Goal: Task Accomplishment & Management: Manage account settings

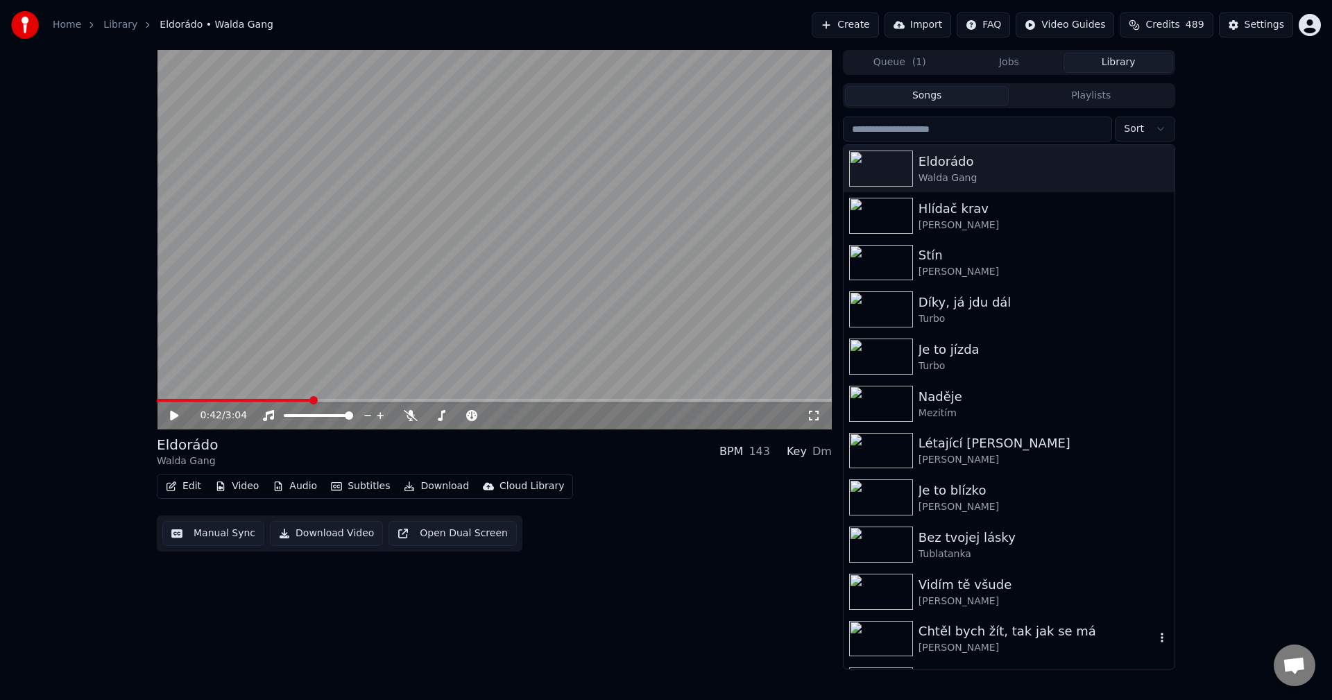
scroll to position [208, 0]
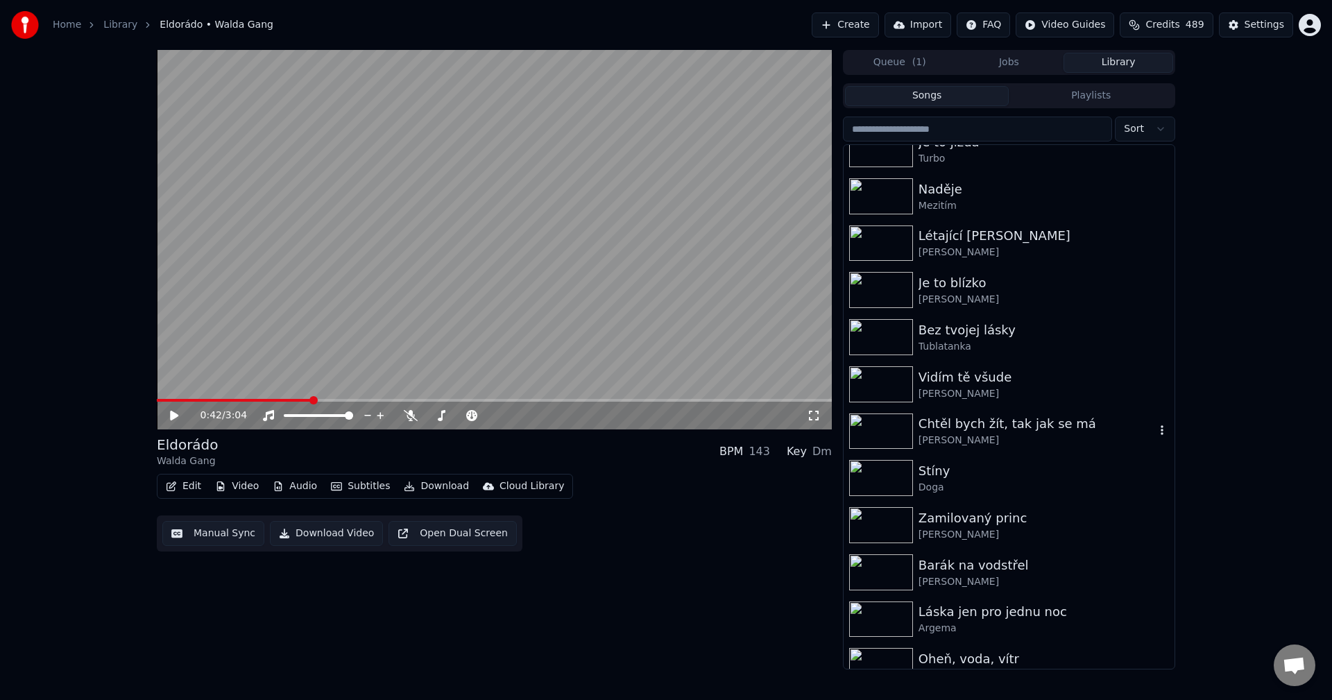
click at [1041, 434] on div "[PERSON_NAME]" at bounding box center [1036, 440] width 237 height 14
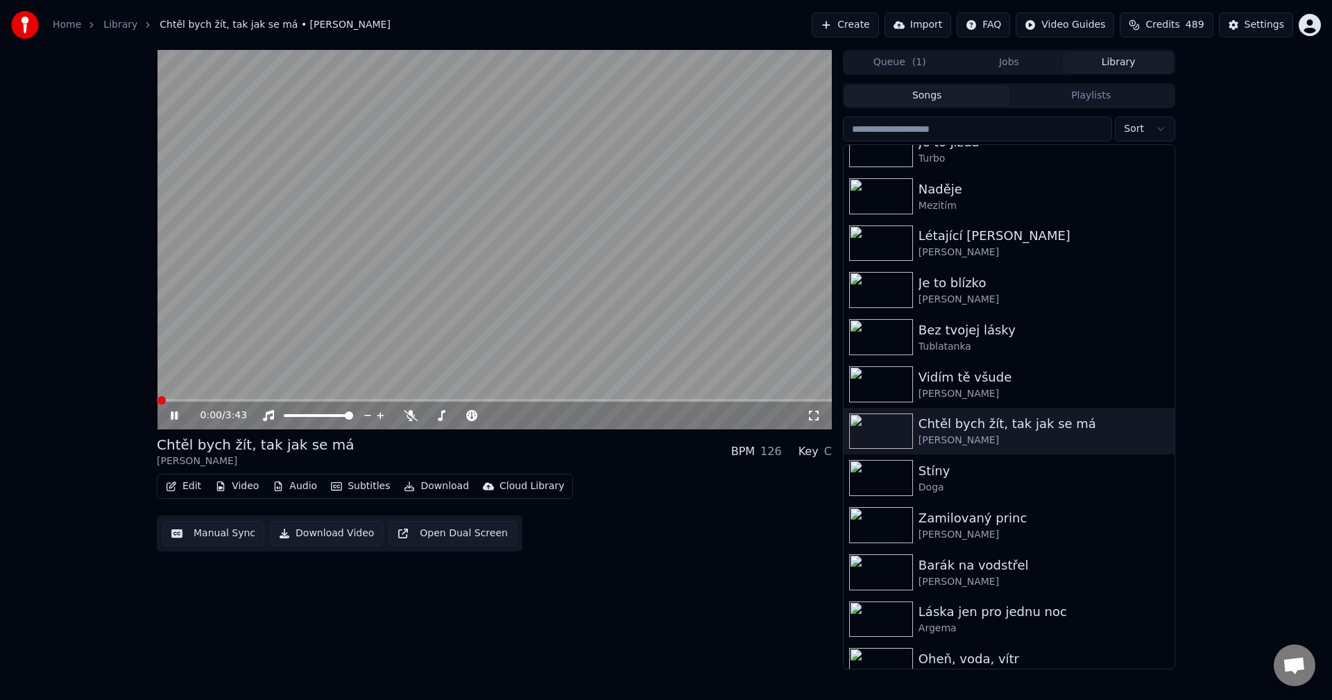
click at [171, 415] on icon at bounding box center [174, 415] width 7 height 8
click at [182, 491] on button "Edit" at bounding box center [183, 486] width 46 height 19
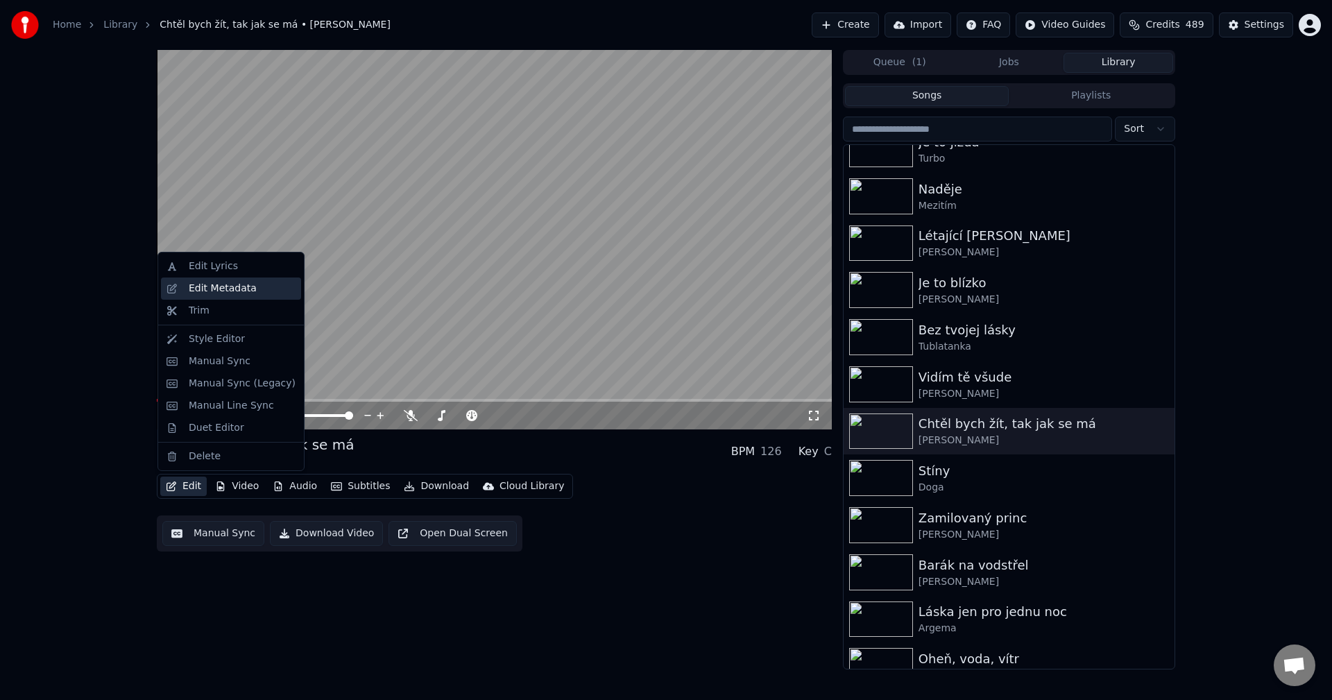
click at [235, 285] on div "Edit Metadata" at bounding box center [223, 289] width 68 height 14
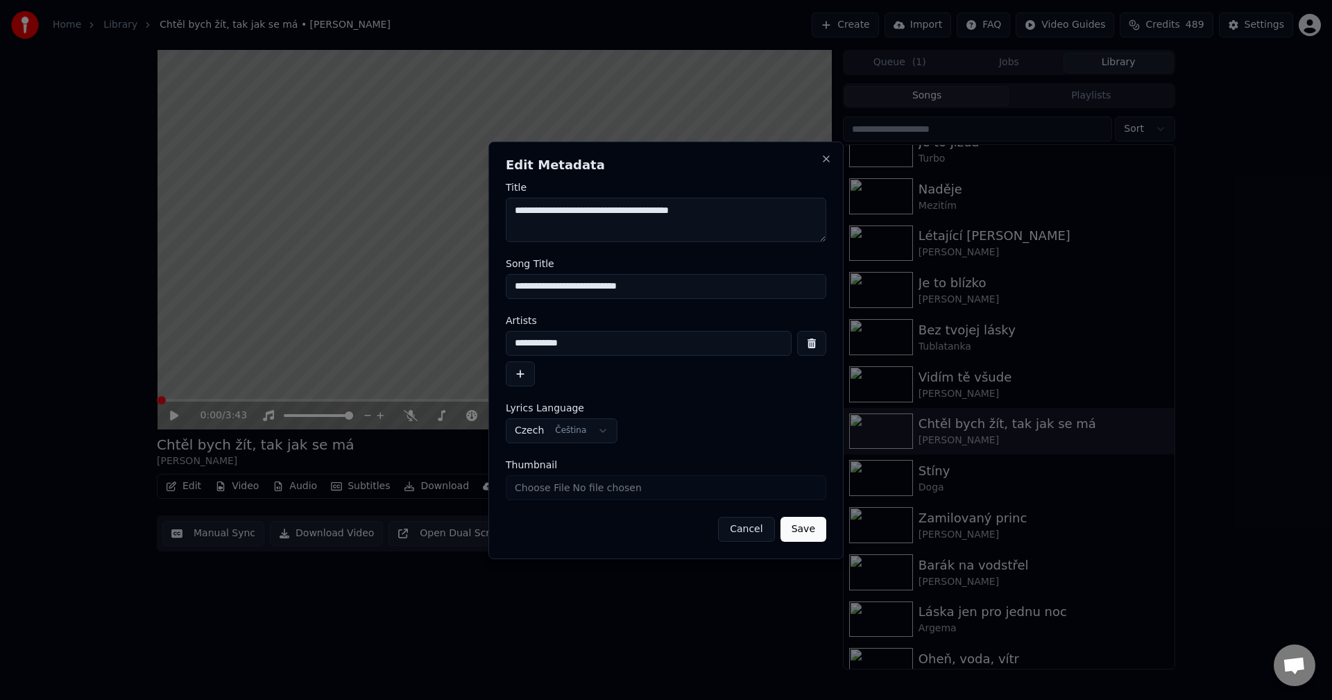
click at [574, 491] on input "Thumbnail" at bounding box center [666, 487] width 320 height 25
type input "**********"
click at [801, 528] on button "Save" at bounding box center [803, 529] width 46 height 25
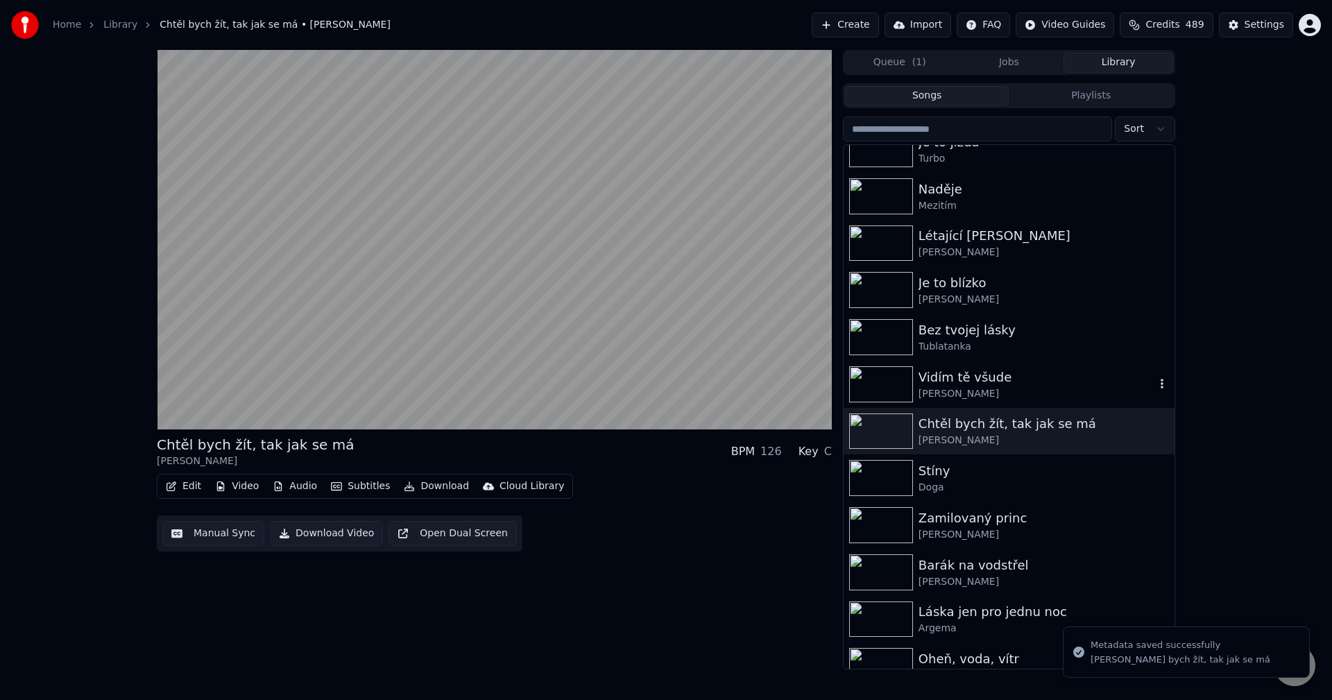
click at [990, 389] on div "[PERSON_NAME]" at bounding box center [1036, 394] width 237 height 14
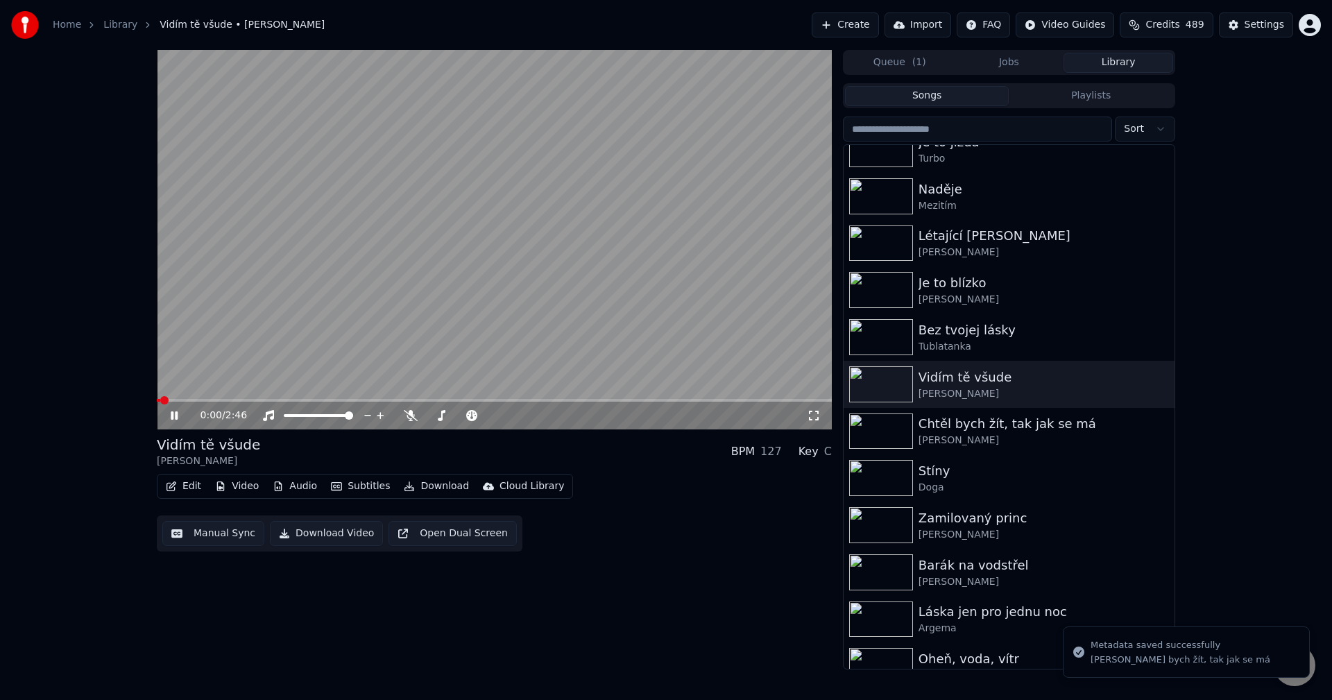
click at [171, 420] on icon at bounding box center [184, 415] width 33 height 11
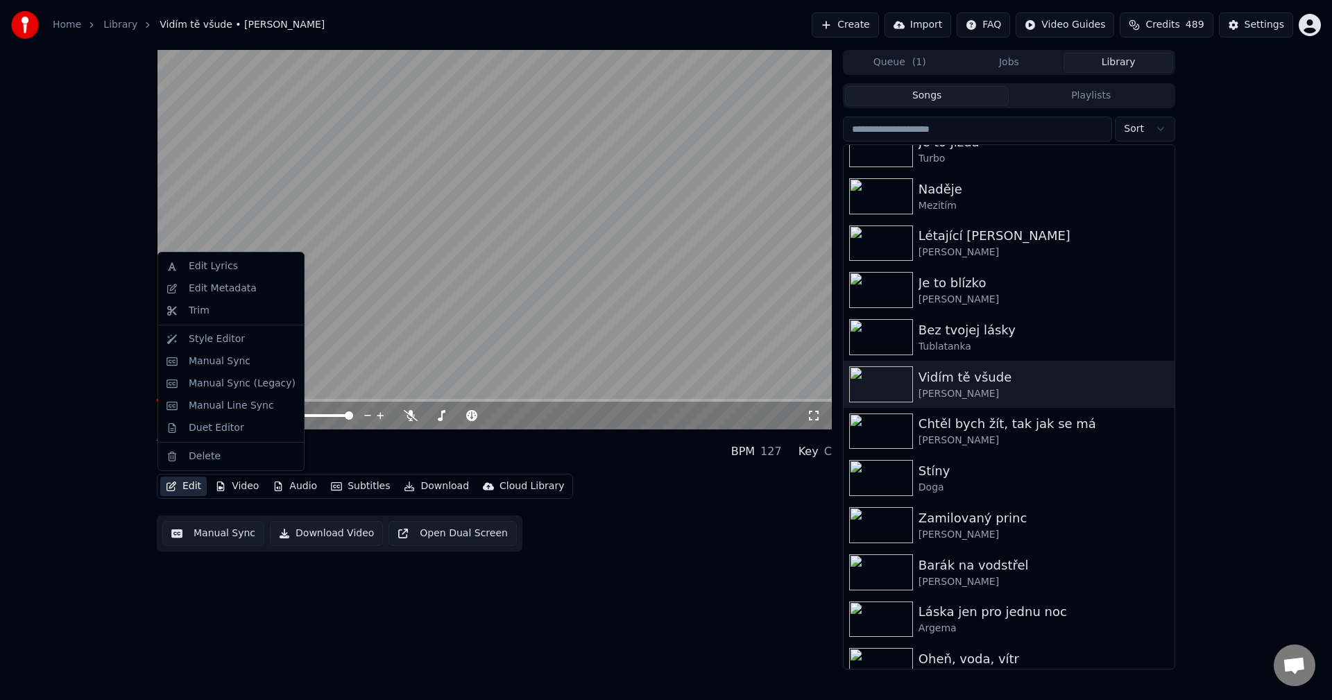
click at [190, 488] on button "Edit" at bounding box center [183, 486] width 46 height 19
click at [246, 295] on div "Edit Metadata" at bounding box center [231, 288] width 140 height 22
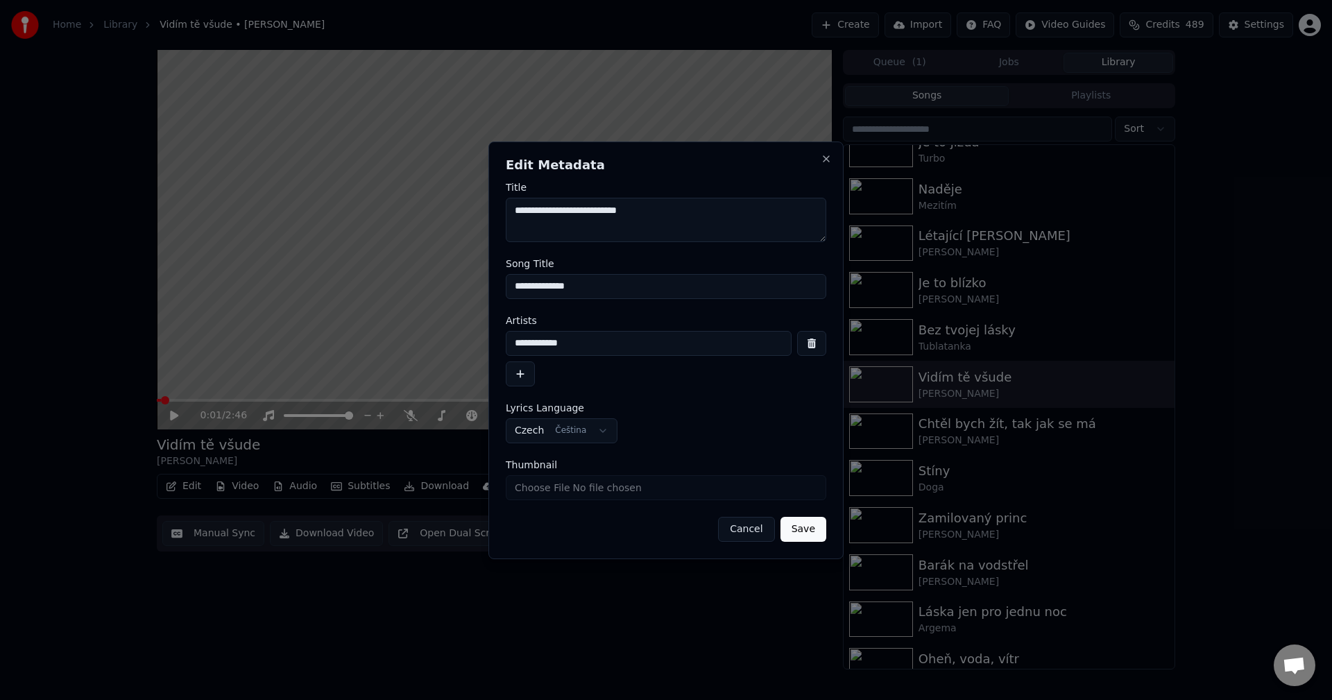
click at [603, 488] on input "Thumbnail" at bounding box center [666, 487] width 320 height 25
type input "**********"
click at [803, 540] on button "Save" at bounding box center [803, 529] width 46 height 25
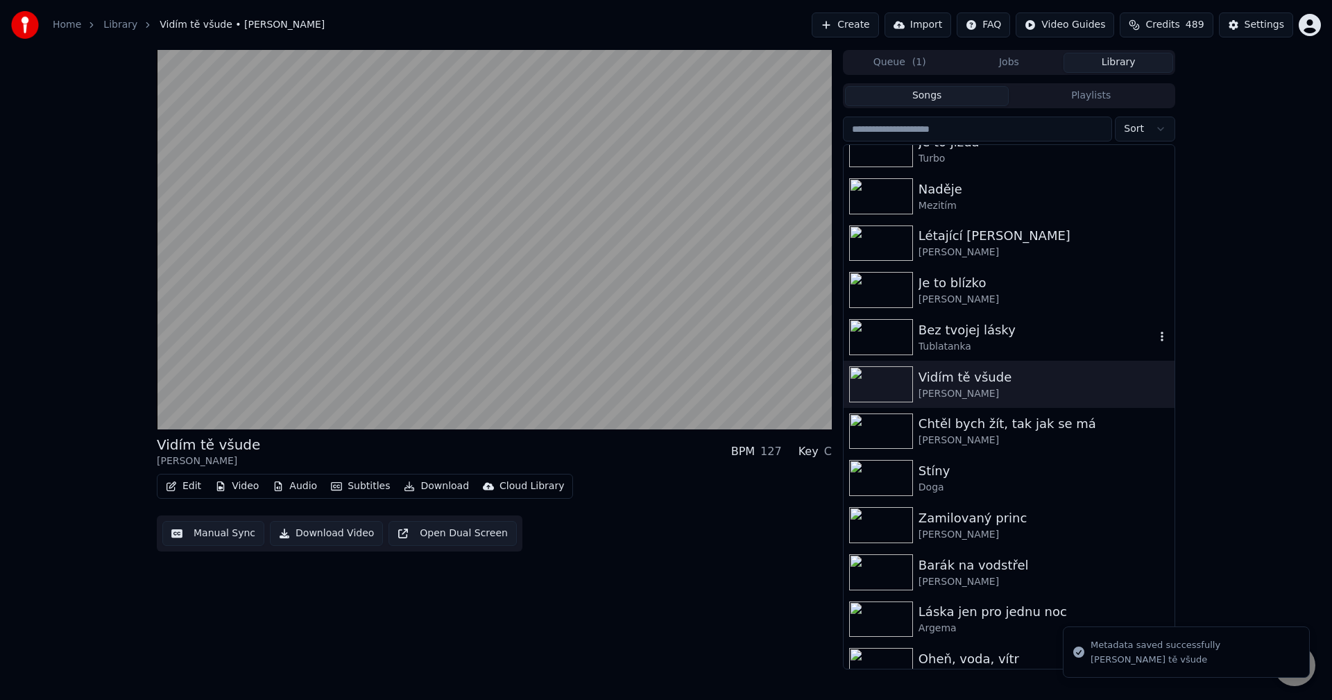
click at [973, 340] on div "Tublatanka" at bounding box center [1036, 347] width 237 height 14
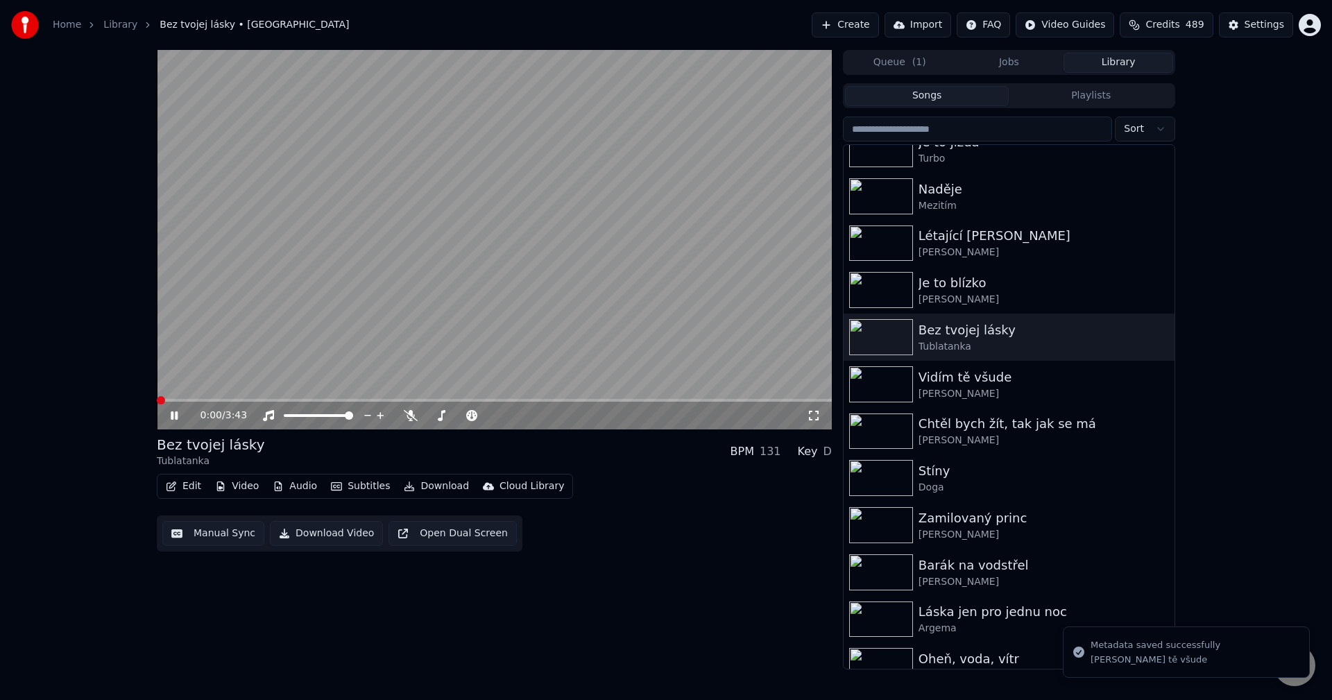
click at [173, 421] on icon at bounding box center [184, 415] width 33 height 11
click at [194, 492] on button "Edit" at bounding box center [183, 486] width 46 height 19
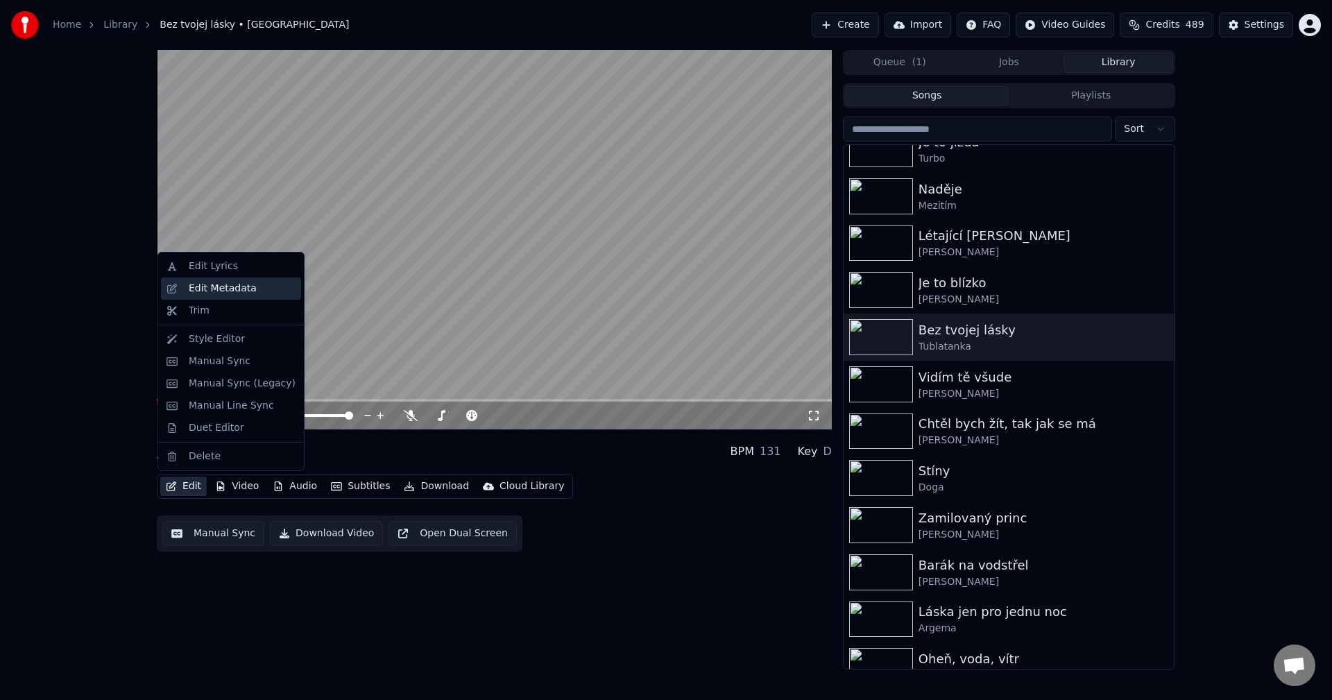
click at [236, 296] on div "Edit Metadata" at bounding box center [231, 288] width 140 height 22
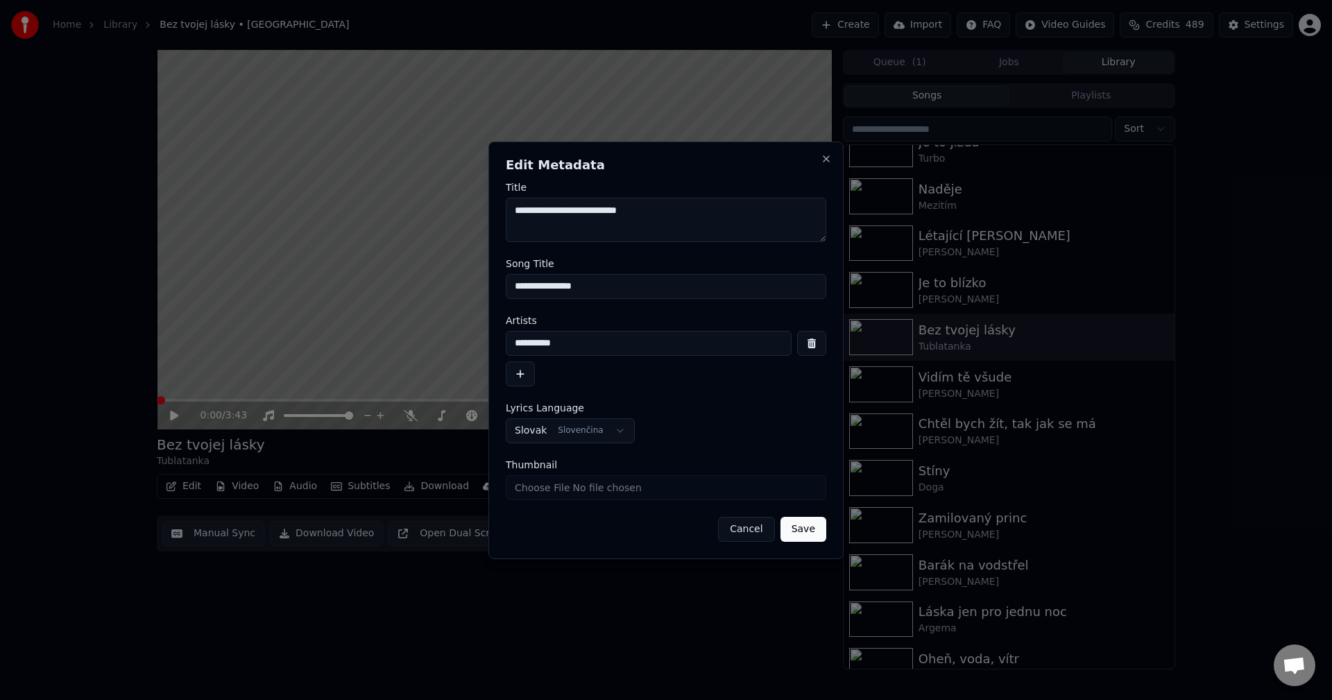
click at [602, 495] on input "Thumbnail" at bounding box center [666, 487] width 320 height 25
type input "**********"
click at [807, 532] on button "Save" at bounding box center [803, 529] width 46 height 25
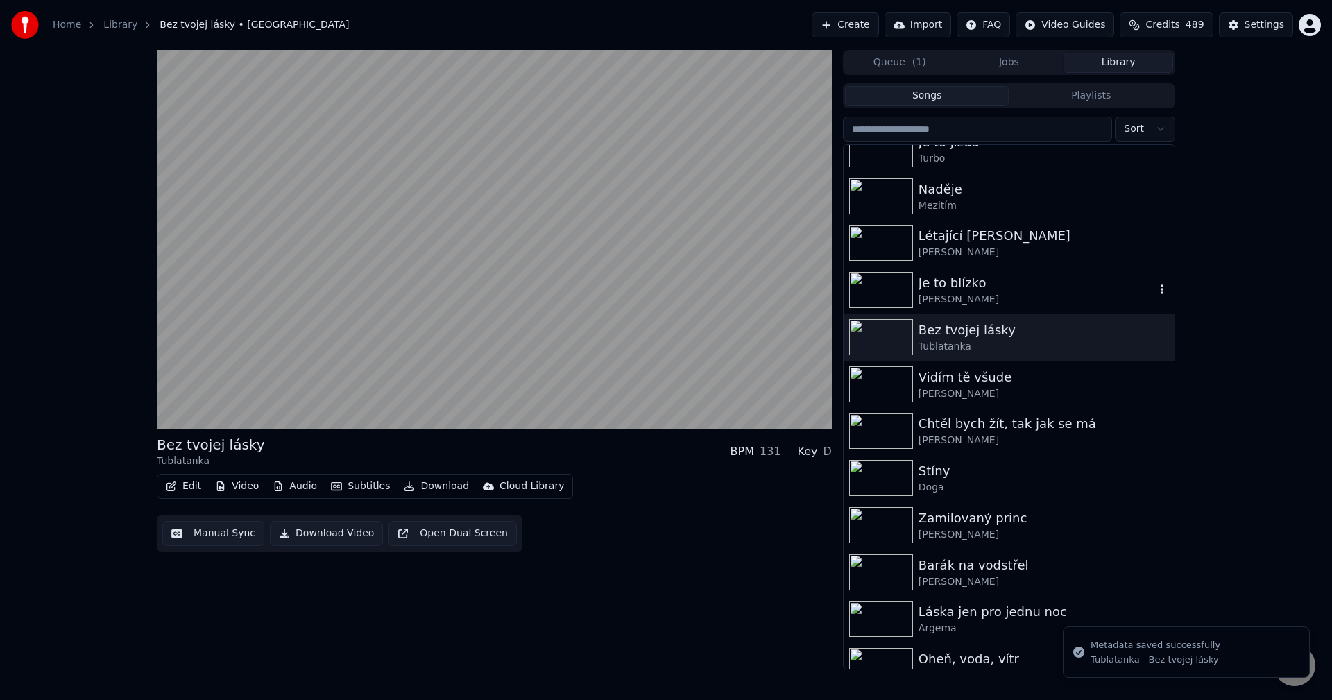
click at [1008, 295] on div "[PERSON_NAME]" at bounding box center [1036, 300] width 237 height 14
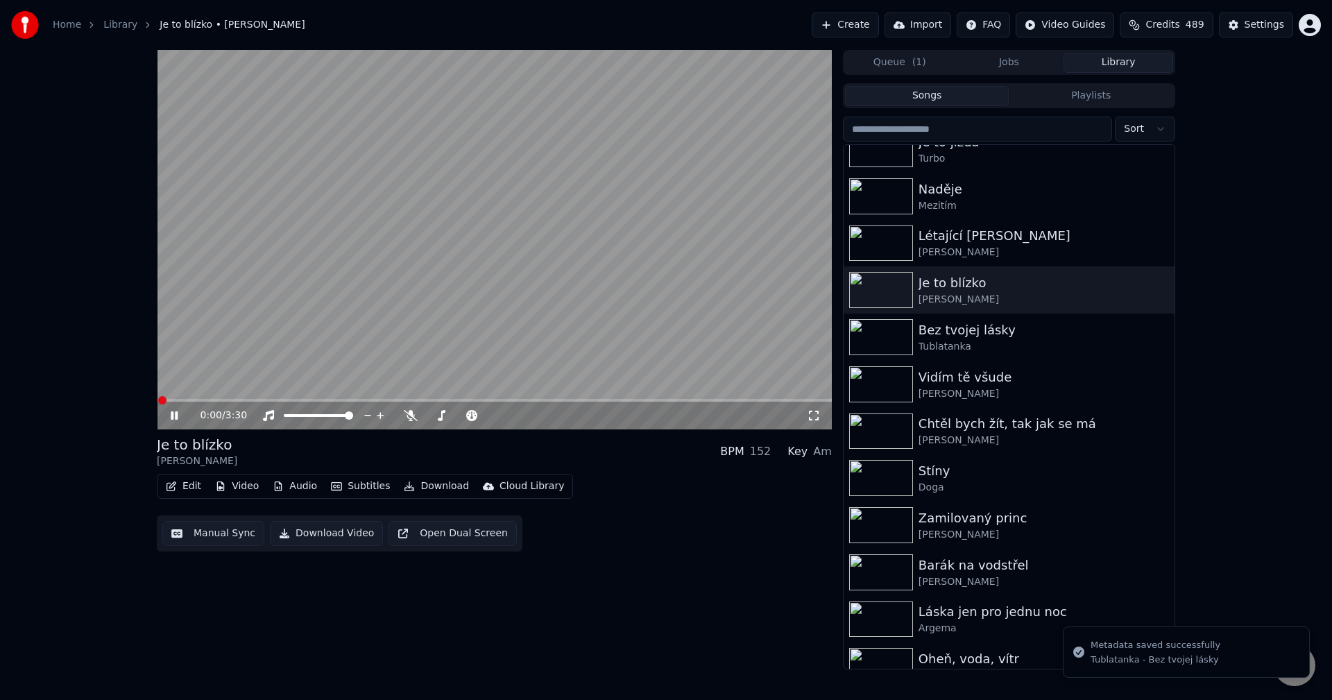
click at [176, 413] on icon at bounding box center [174, 415] width 7 height 8
click at [189, 490] on button "Edit" at bounding box center [183, 486] width 46 height 19
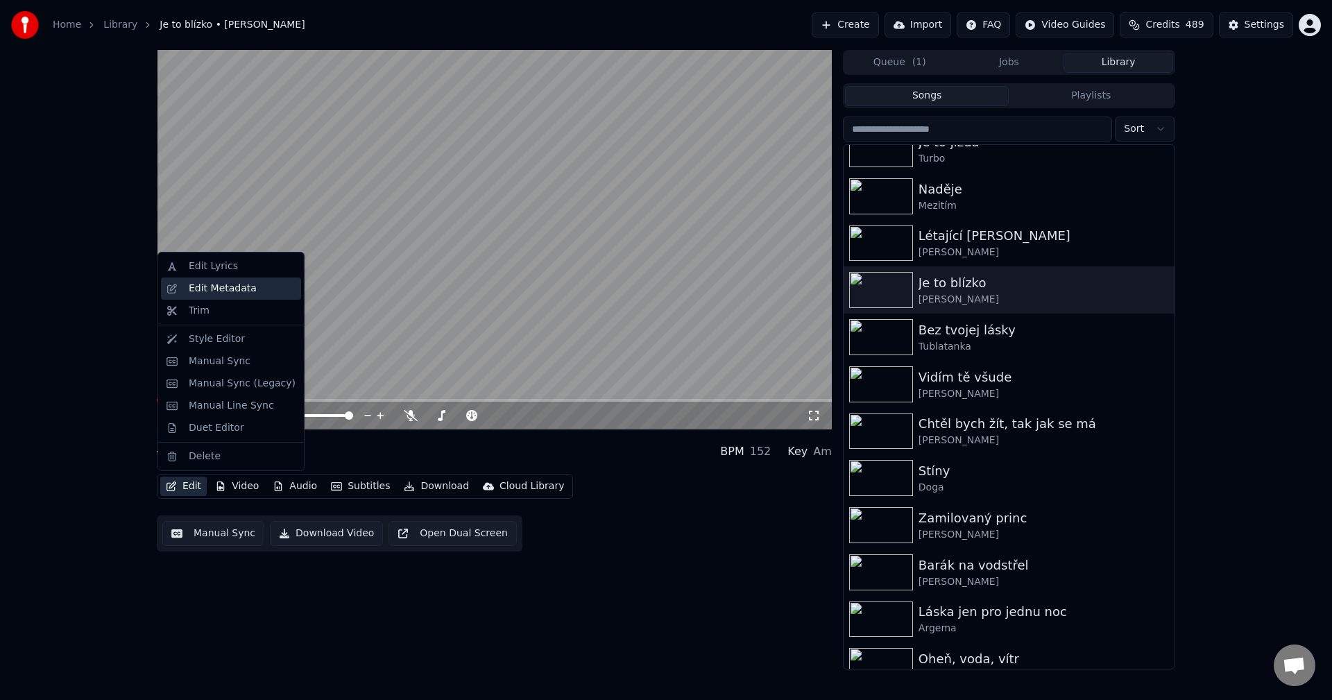
click at [254, 290] on div "Edit Metadata" at bounding box center [242, 289] width 107 height 14
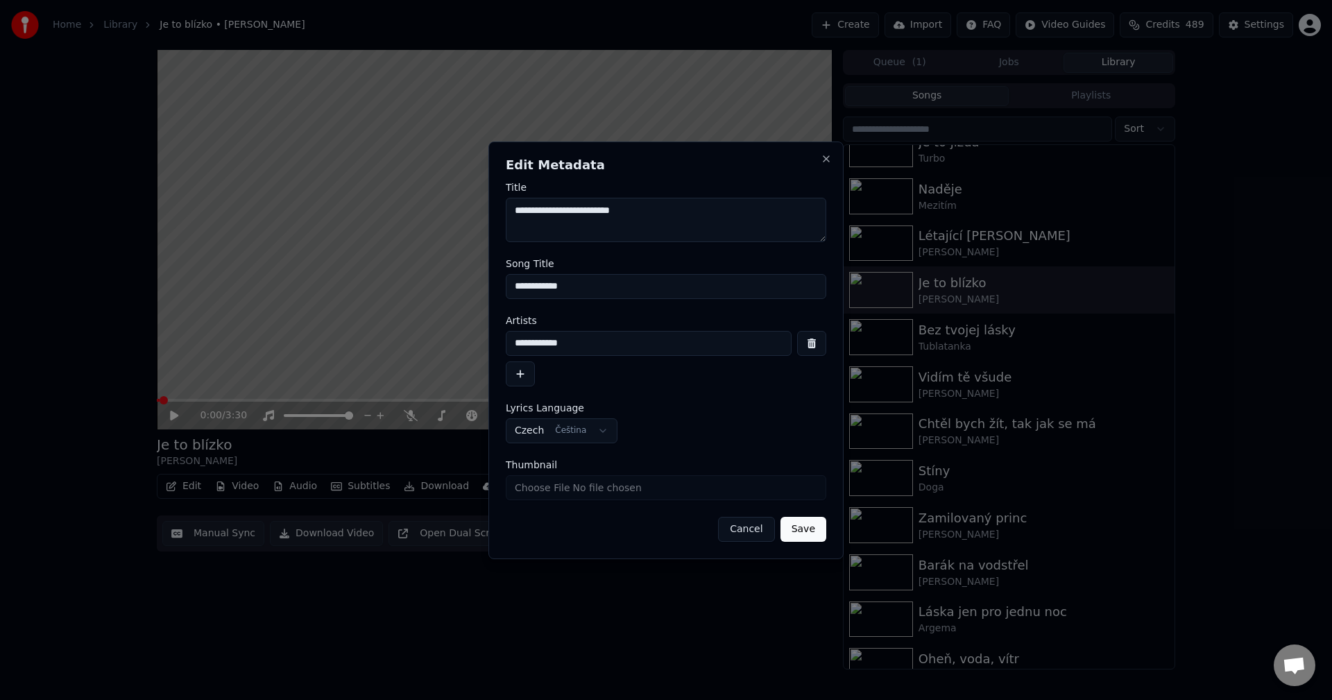
click at [581, 490] on input "Thumbnail" at bounding box center [666, 487] width 320 height 25
type input "**********"
click at [815, 530] on button "Save" at bounding box center [803, 529] width 46 height 25
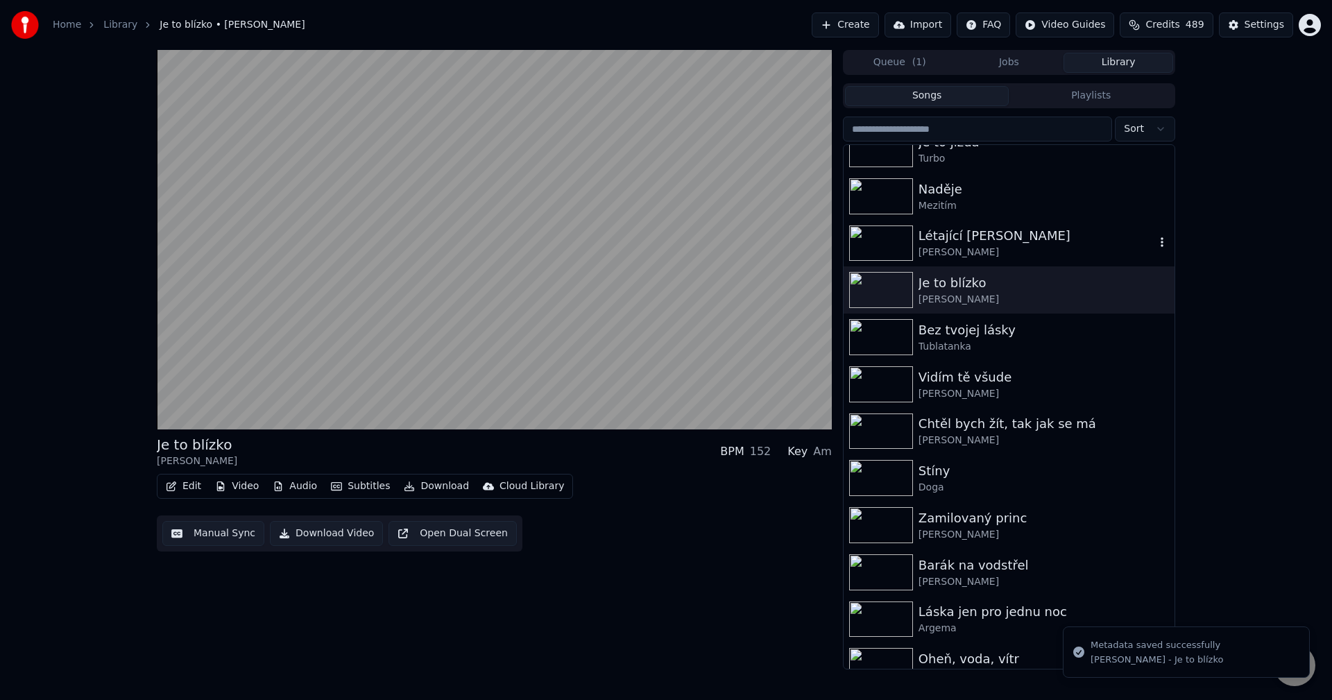
click at [1014, 248] on div "[PERSON_NAME]" at bounding box center [1036, 253] width 237 height 14
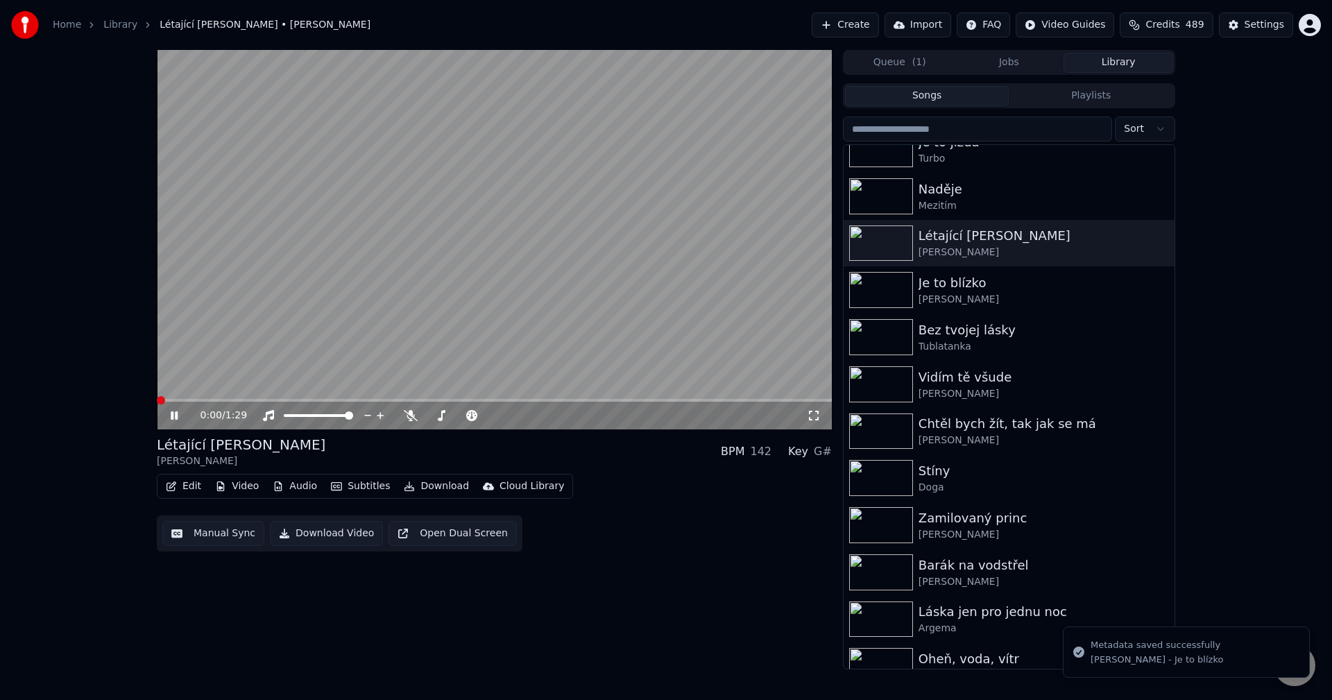
click at [163, 415] on div "0:00 / 1:29" at bounding box center [494, 416] width 664 height 14
click at [167, 414] on div "0:00 / 1:29" at bounding box center [494, 416] width 664 height 14
click at [170, 414] on icon at bounding box center [184, 415] width 33 height 11
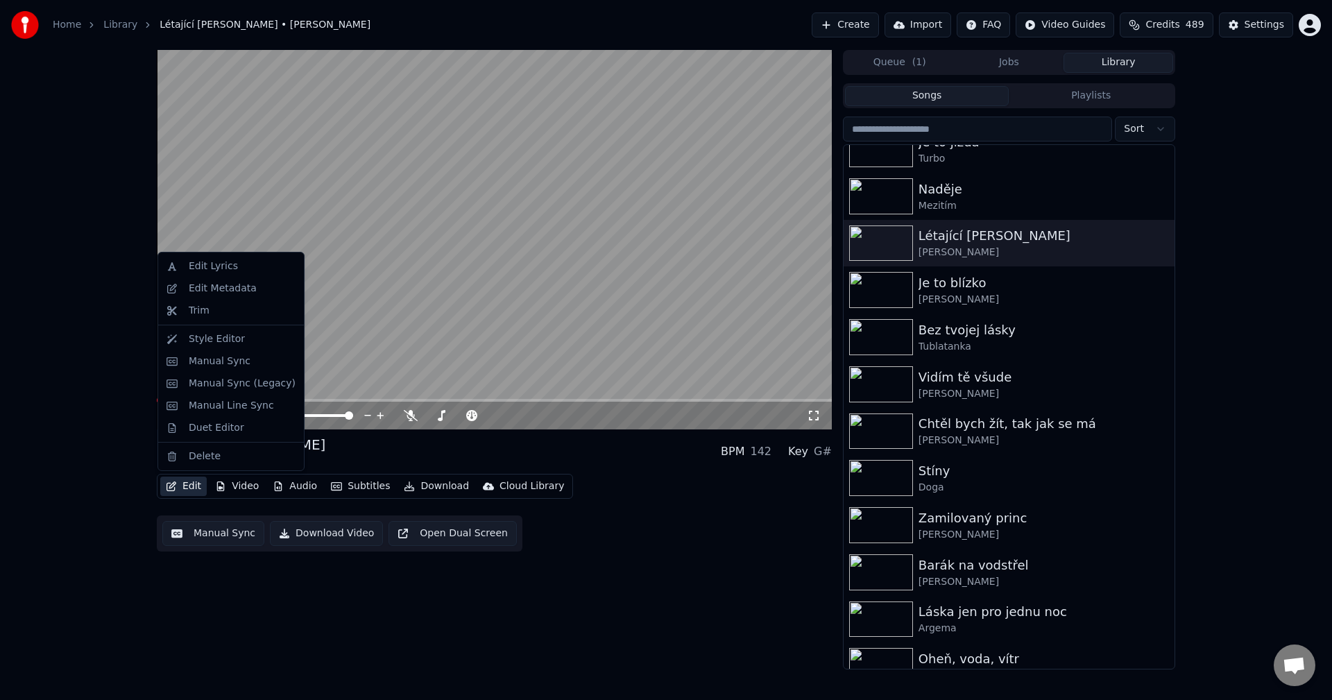
click at [184, 490] on button "Edit" at bounding box center [183, 486] width 46 height 19
click at [246, 298] on div "Edit Metadata" at bounding box center [231, 288] width 140 height 22
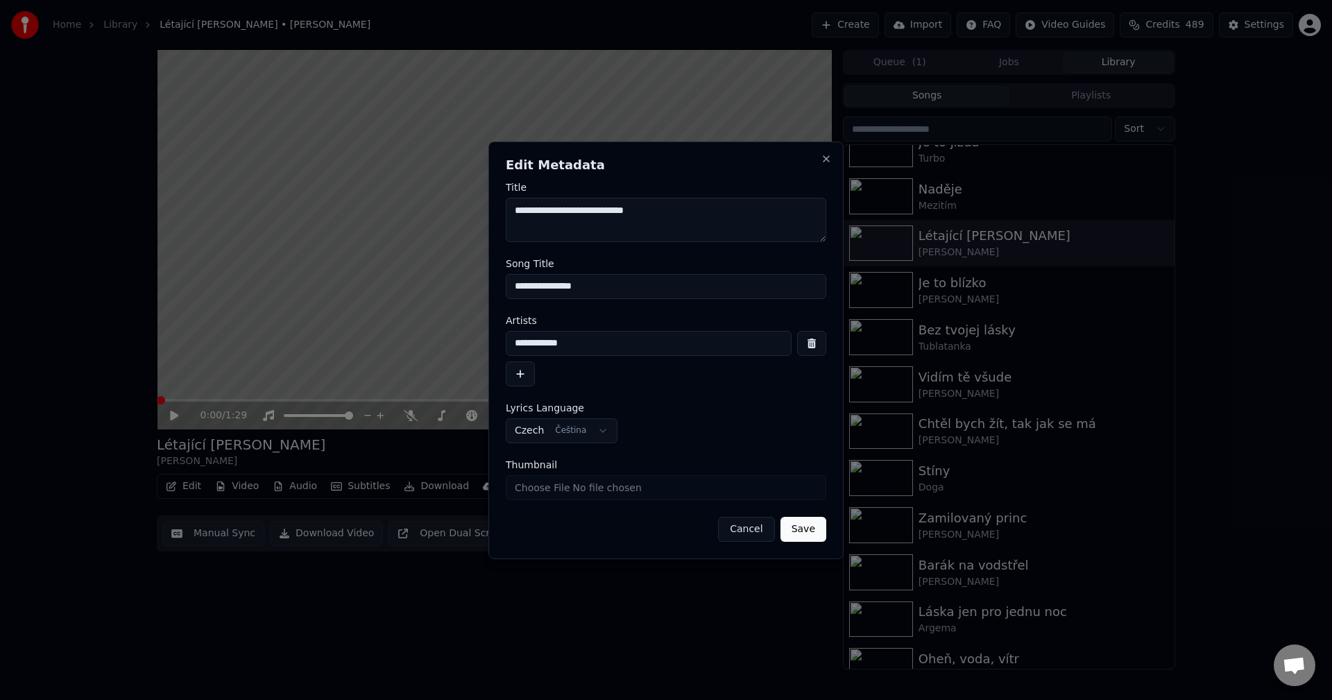
click at [576, 479] on input "Thumbnail" at bounding box center [666, 487] width 320 height 25
type input "**********"
click at [798, 531] on button "Save" at bounding box center [803, 529] width 46 height 25
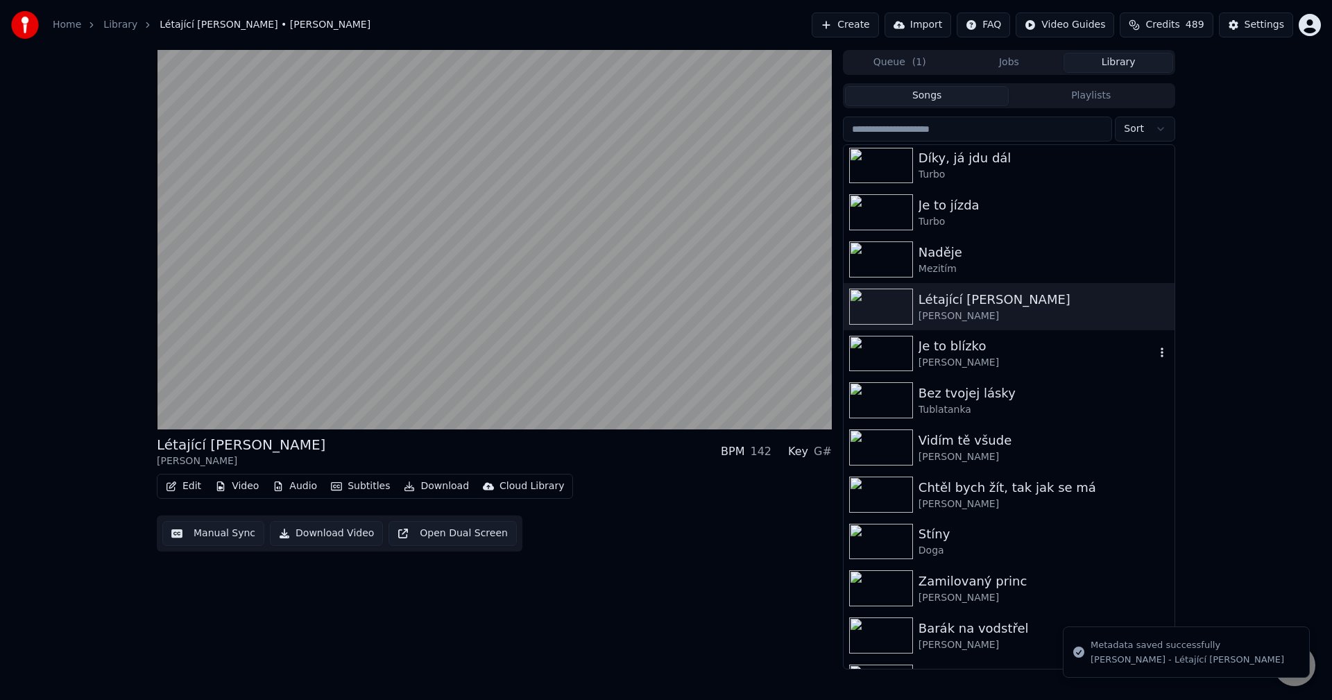
scroll to position [139, 0]
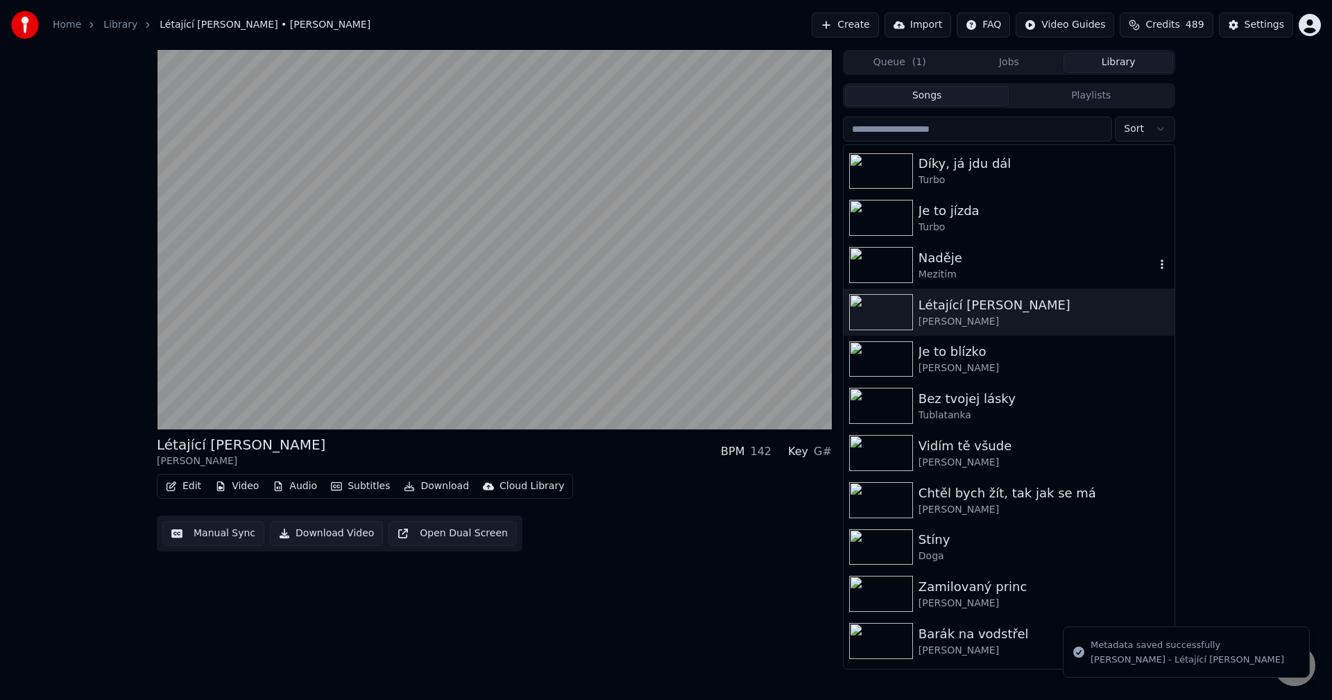
click at [1015, 261] on div "Naděje" at bounding box center [1036, 257] width 237 height 19
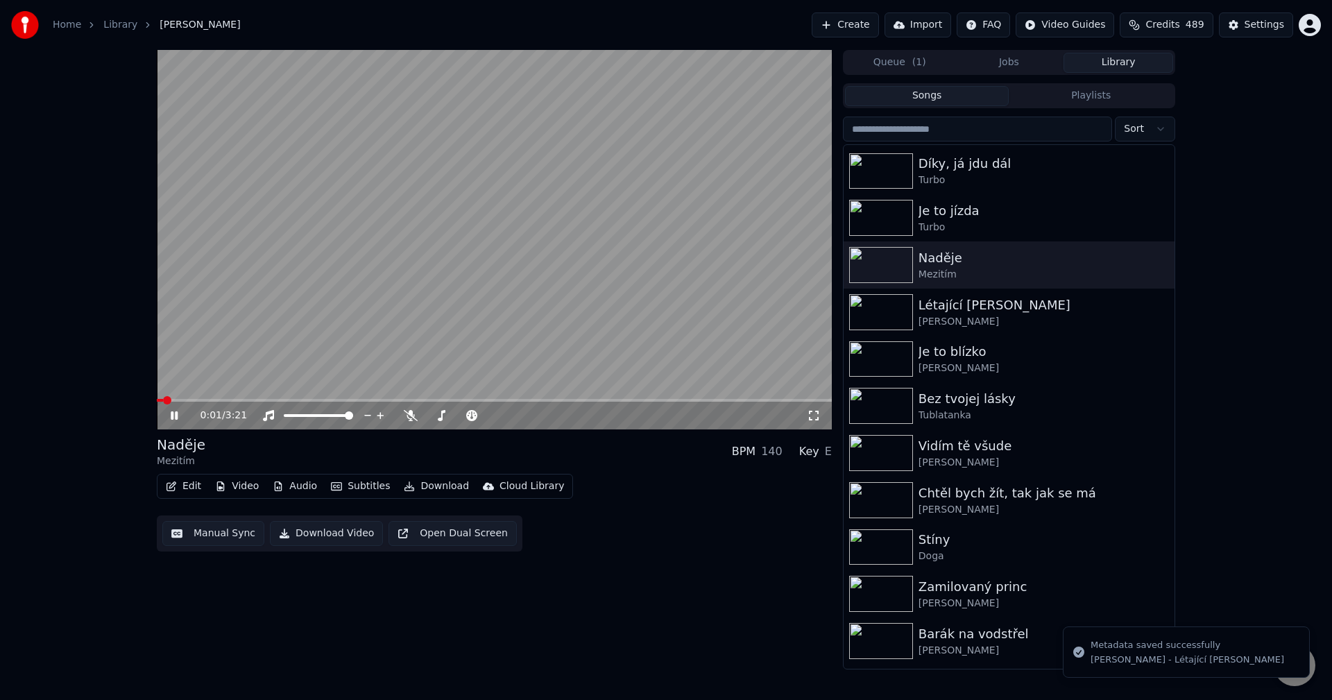
click at [174, 411] on icon at bounding box center [184, 415] width 33 height 11
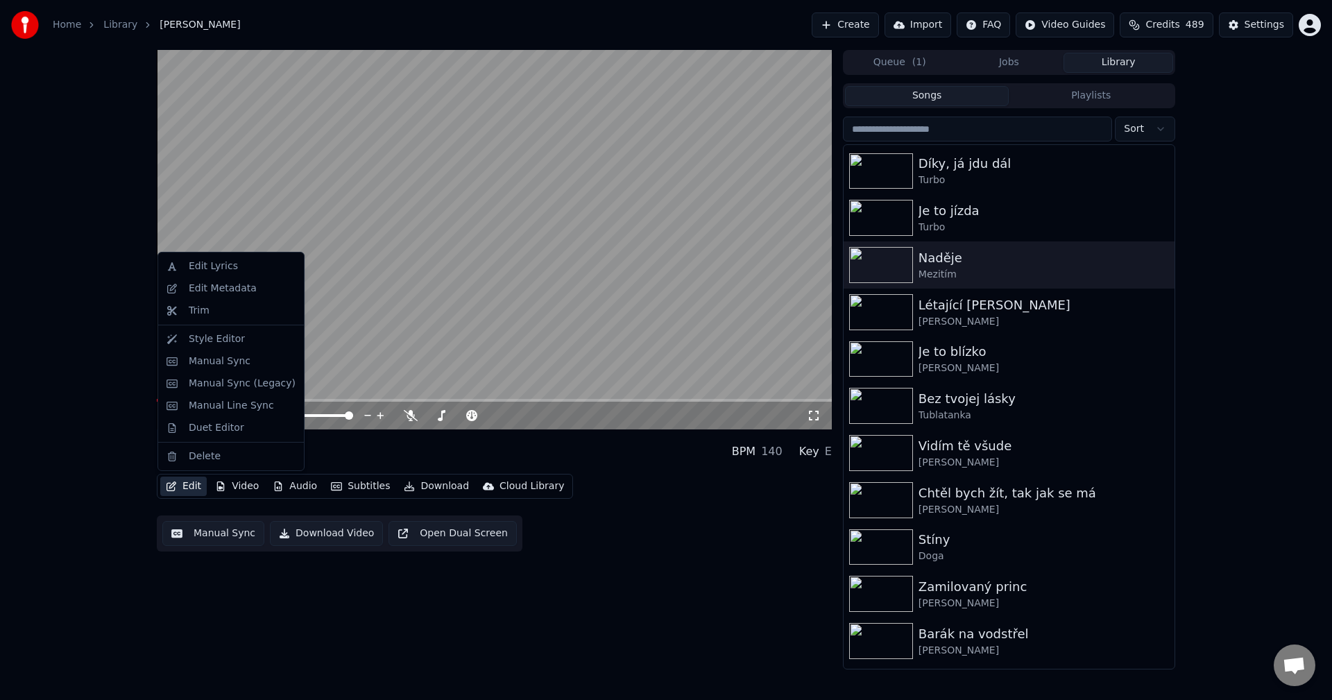
click at [193, 487] on button "Edit" at bounding box center [183, 486] width 46 height 19
click at [219, 285] on div "Edit Metadata" at bounding box center [223, 289] width 68 height 14
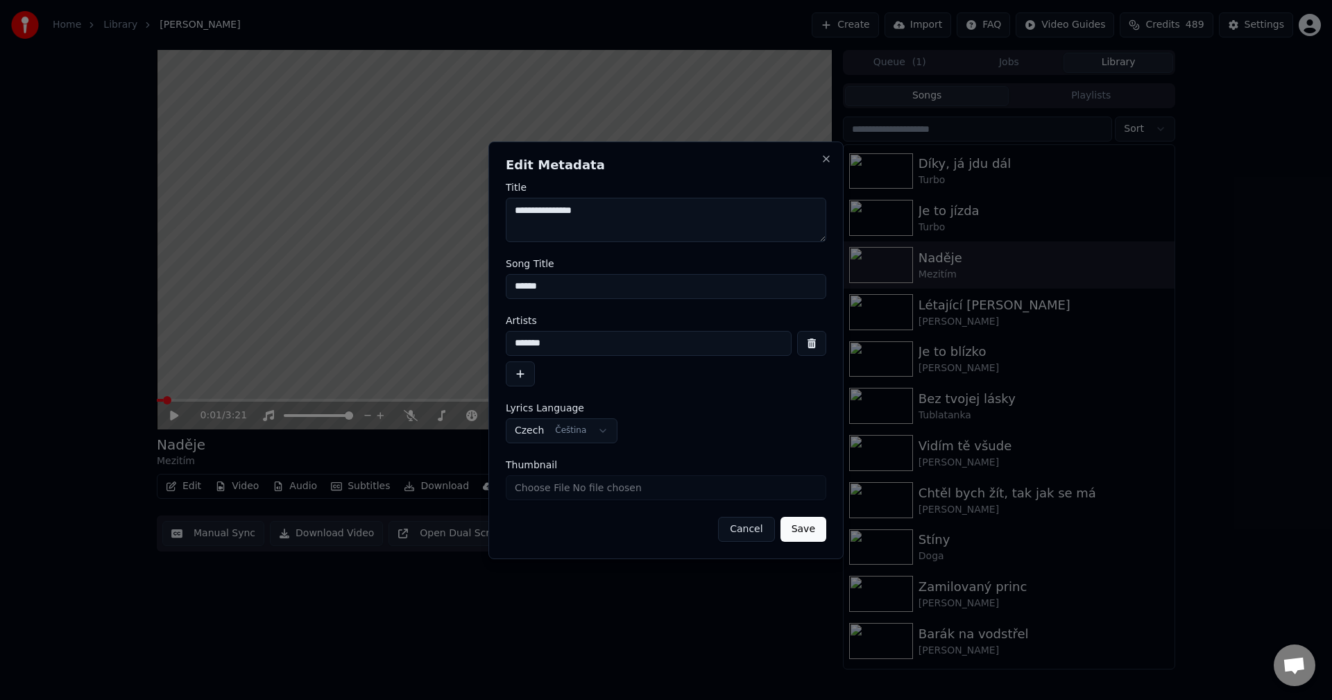
click at [587, 487] on input "Thumbnail" at bounding box center [666, 487] width 320 height 25
click at [823, 160] on button "Close" at bounding box center [826, 158] width 11 height 11
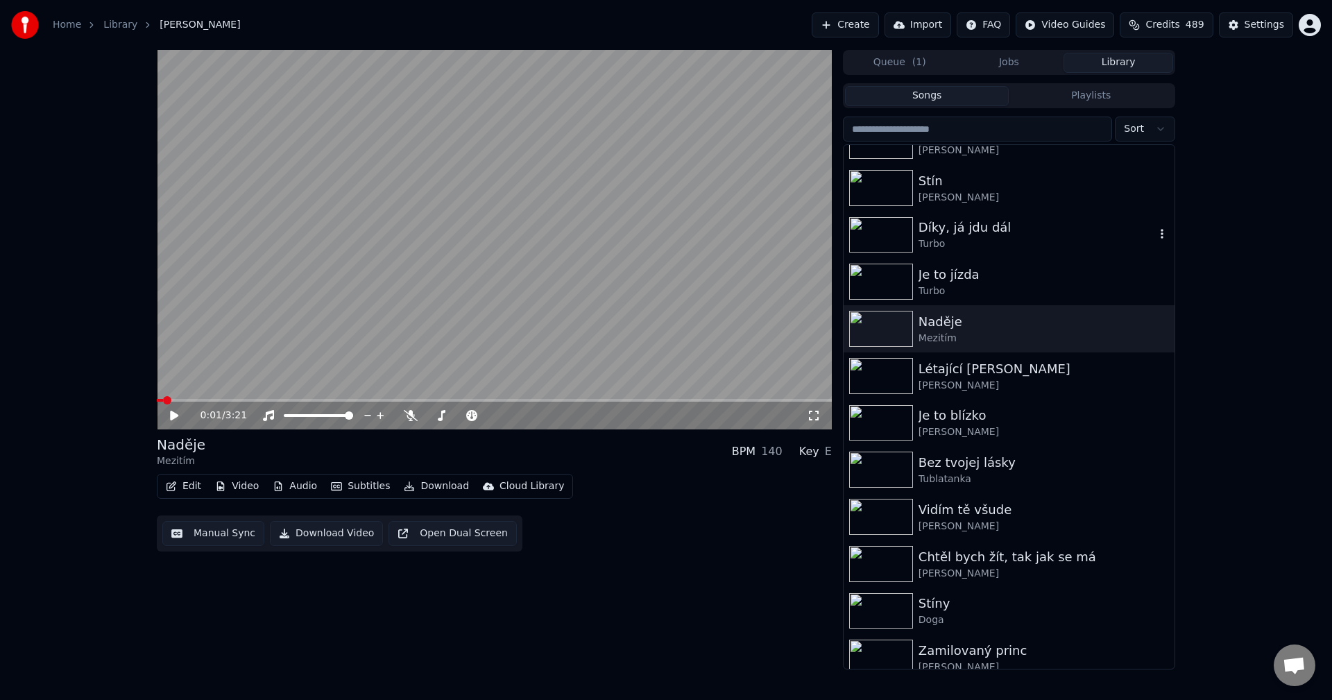
scroll to position [69, 0]
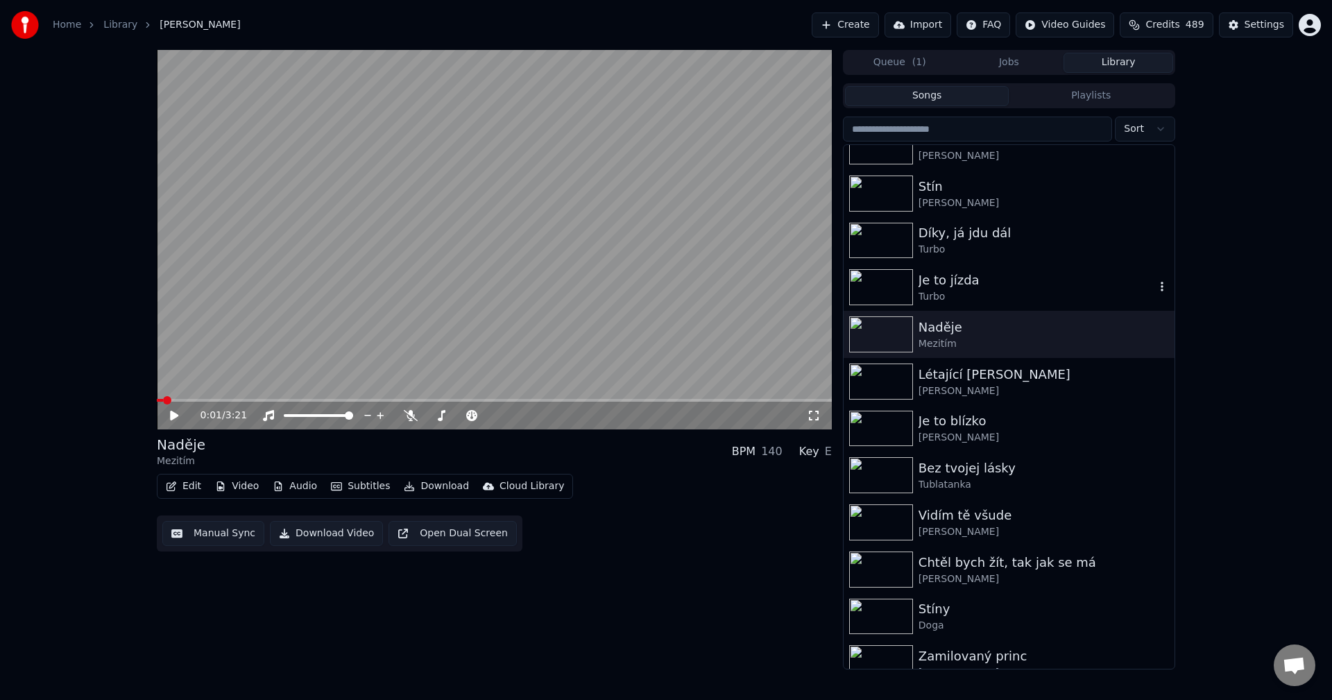
click at [990, 290] on div "Turbo" at bounding box center [1036, 297] width 237 height 14
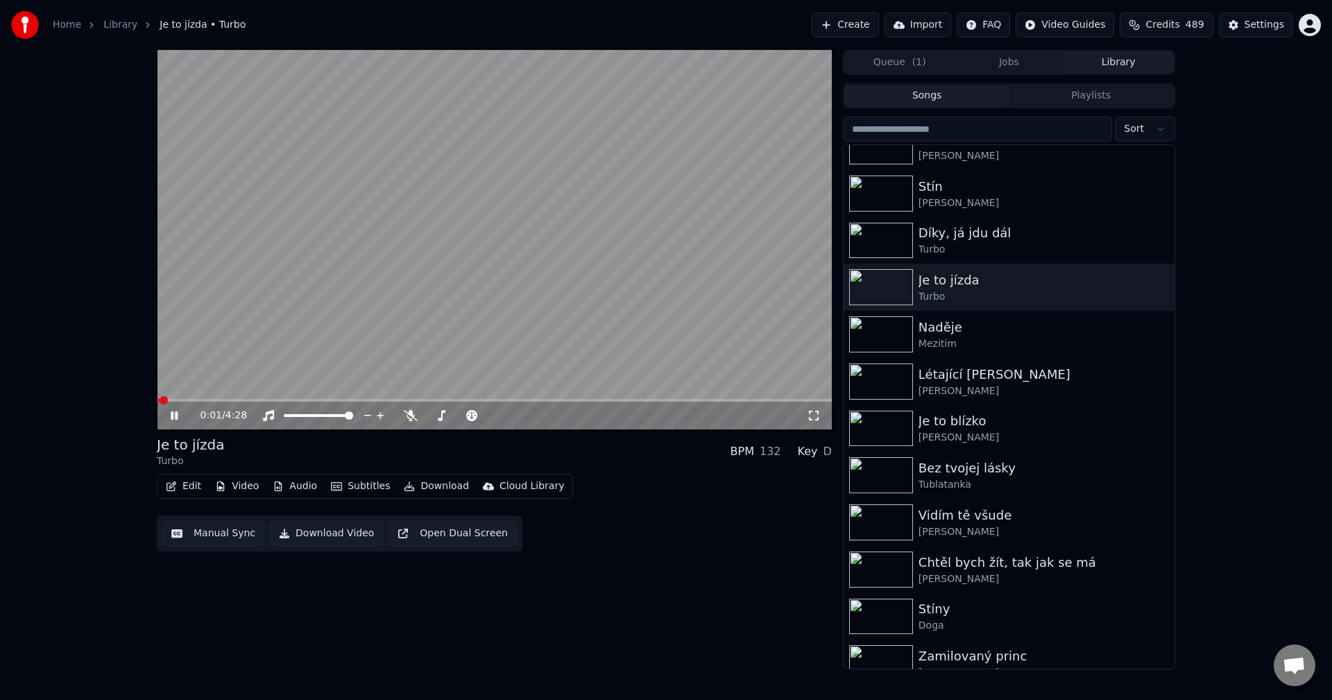
click at [175, 420] on icon at bounding box center [184, 415] width 33 height 11
click at [184, 482] on button "Edit" at bounding box center [183, 486] width 46 height 19
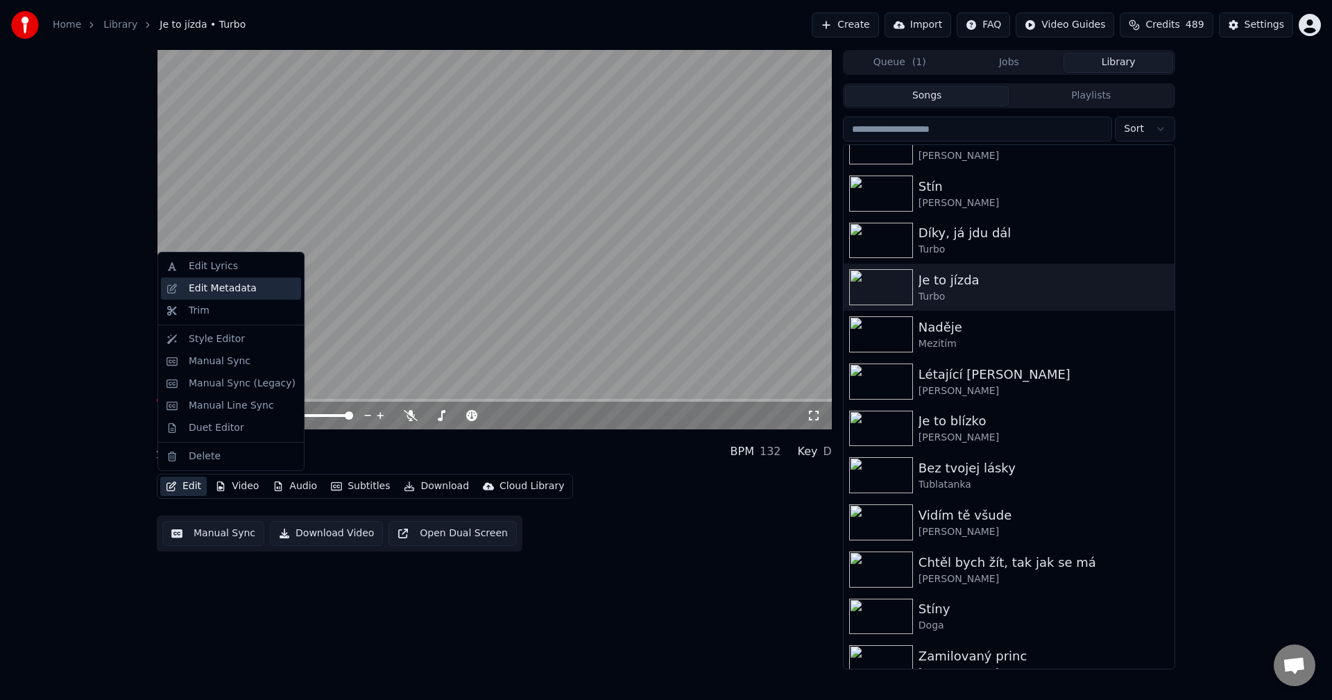
click at [236, 296] on div "Edit Metadata" at bounding box center [231, 288] width 140 height 22
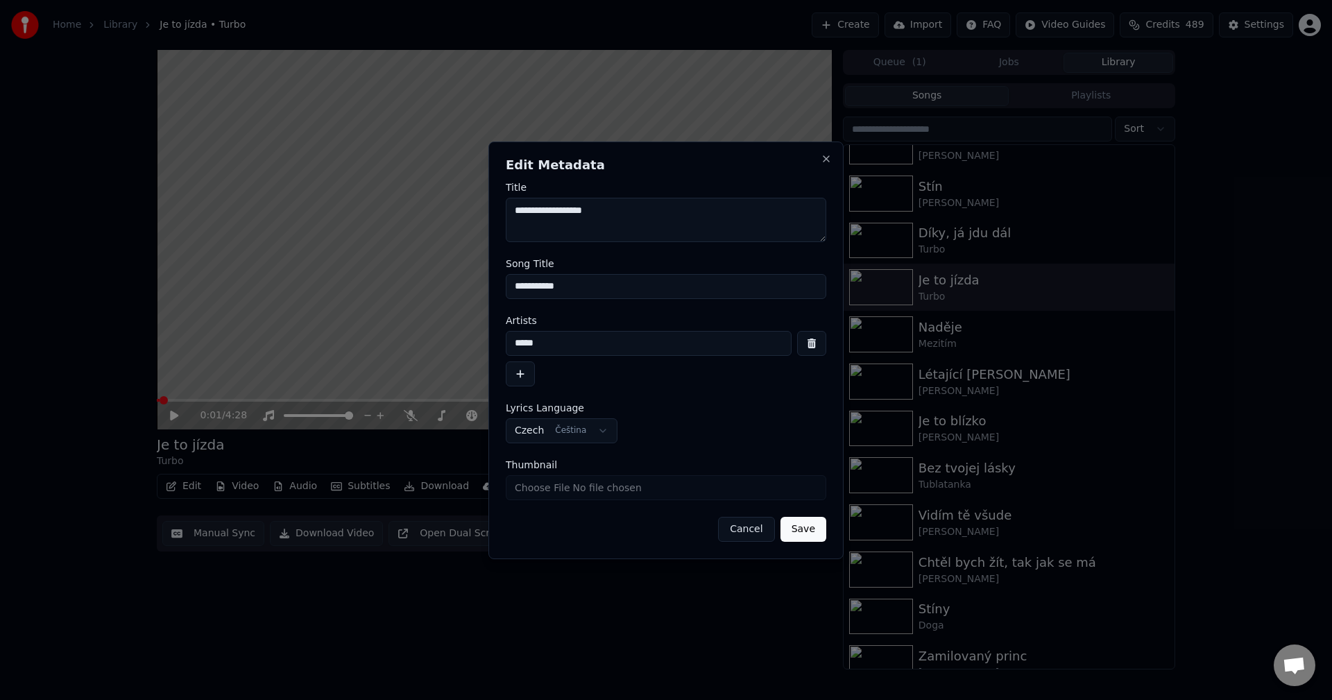
click at [583, 487] on input "Thumbnail" at bounding box center [666, 487] width 320 height 25
type input "**********"
click at [818, 535] on button "Save" at bounding box center [803, 529] width 46 height 25
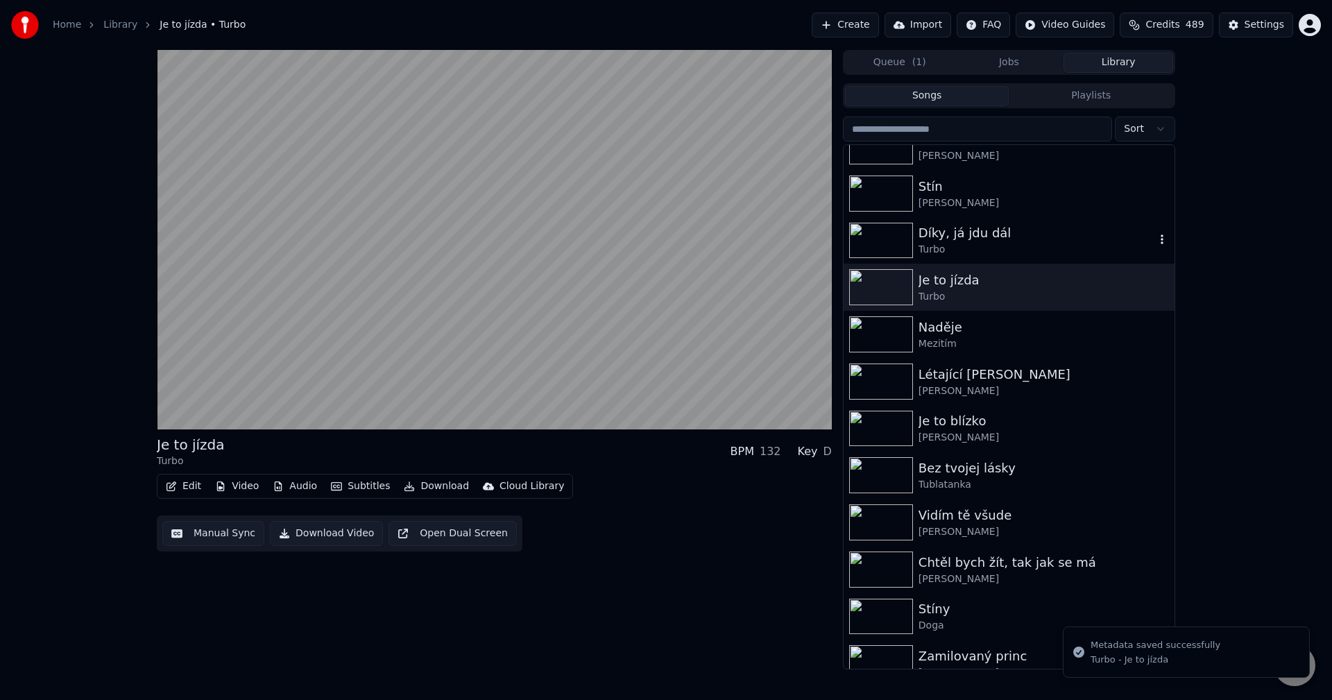
click at [985, 239] on div "Díky, já jdu dál" at bounding box center [1036, 232] width 237 height 19
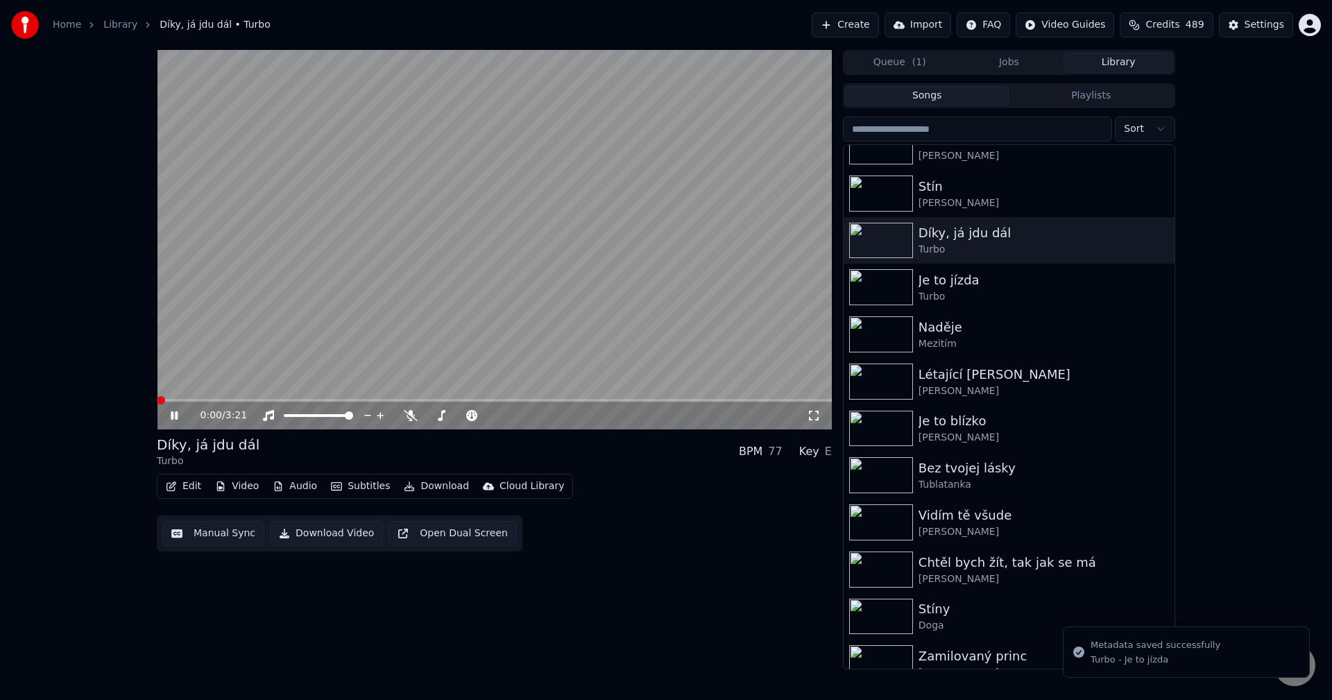
click at [173, 420] on icon at bounding box center [184, 415] width 33 height 11
click at [189, 483] on button "Edit" at bounding box center [183, 486] width 46 height 19
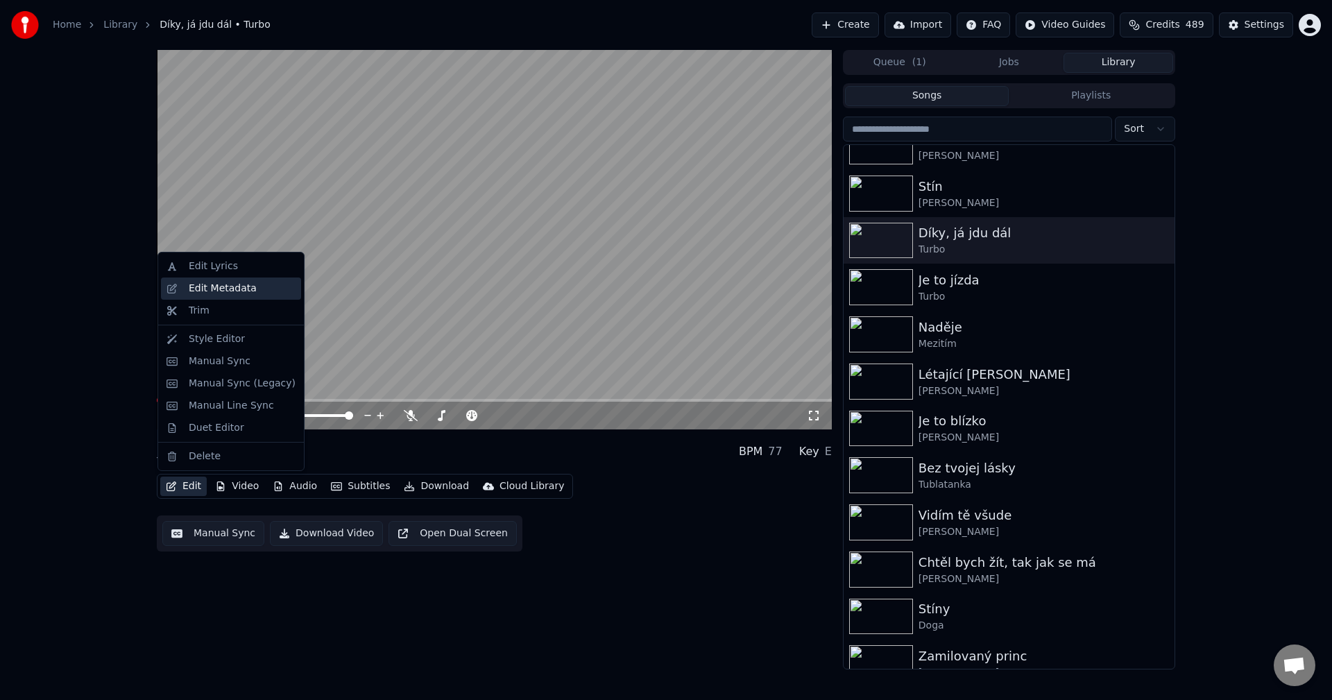
click at [237, 291] on div "Edit Metadata" at bounding box center [223, 289] width 68 height 14
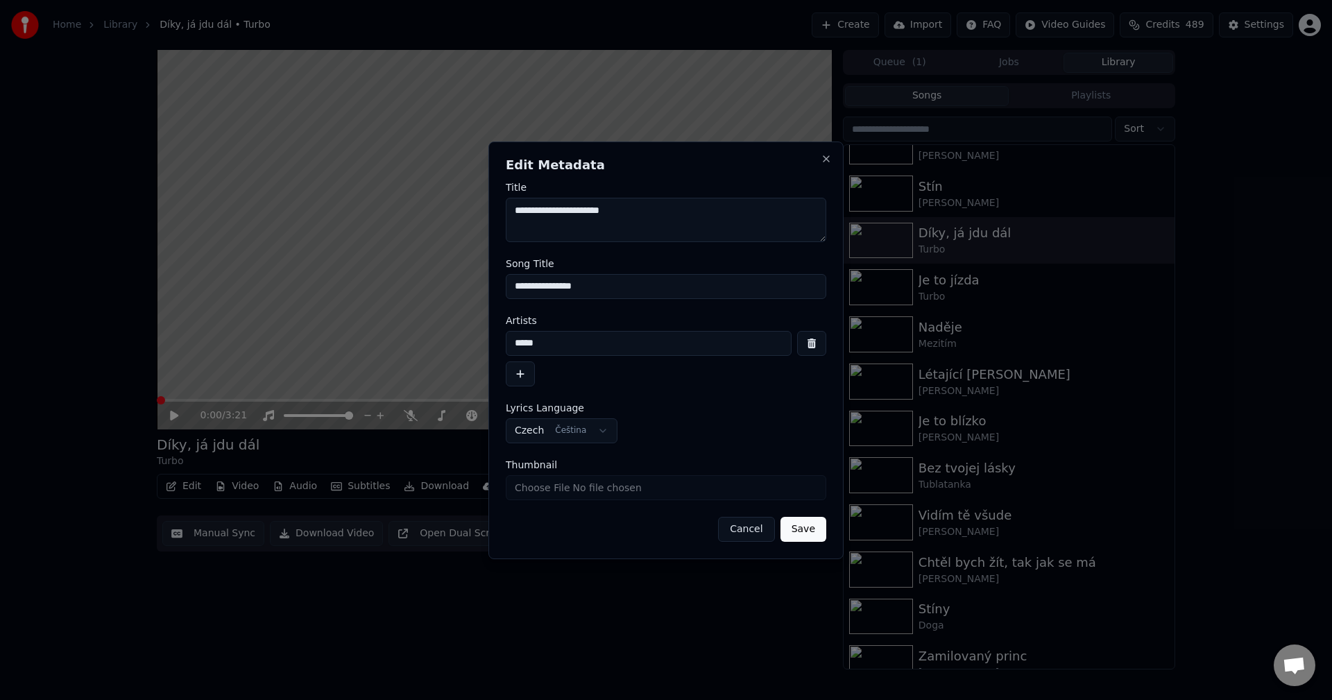
click at [598, 488] on input "Thumbnail" at bounding box center [666, 487] width 320 height 25
type input "**********"
click at [814, 526] on button "Save" at bounding box center [803, 529] width 46 height 25
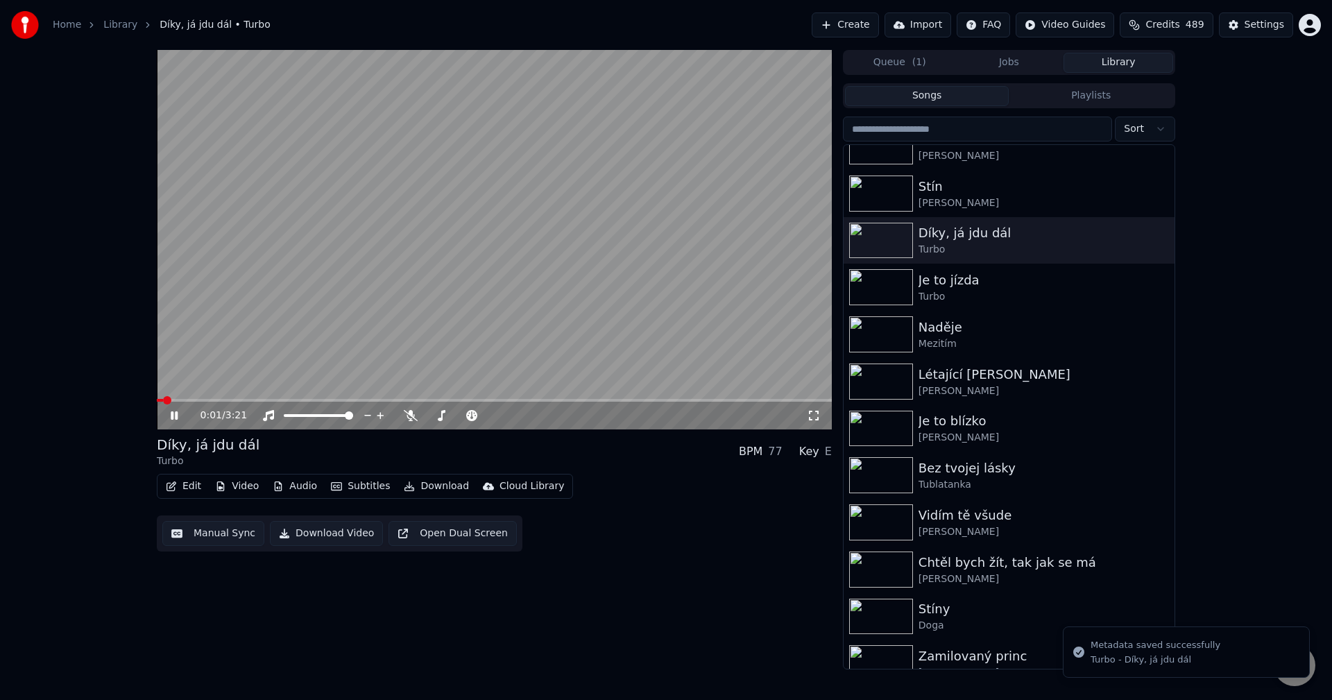
click at [174, 413] on icon at bounding box center [184, 415] width 33 height 11
